Goal: Find specific page/section: Find specific page/section

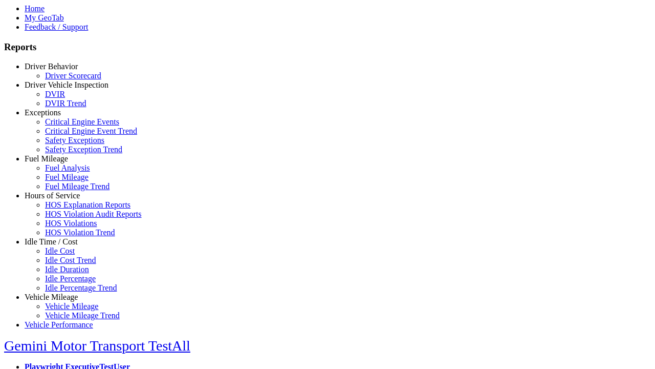
click at [59, 200] on link "Hours of Service" at bounding box center [52, 195] width 55 height 9
click at [67, 209] on link "HOS Explanation Reports" at bounding box center [88, 204] width 86 height 9
